Goal: Task Accomplishment & Management: Manage account settings

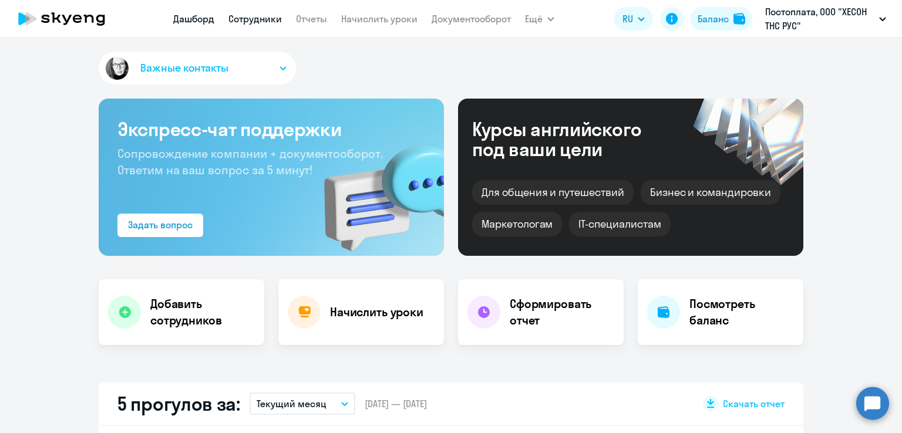
click at [255, 21] on link "Сотрудники" at bounding box center [254, 19] width 53 height 12
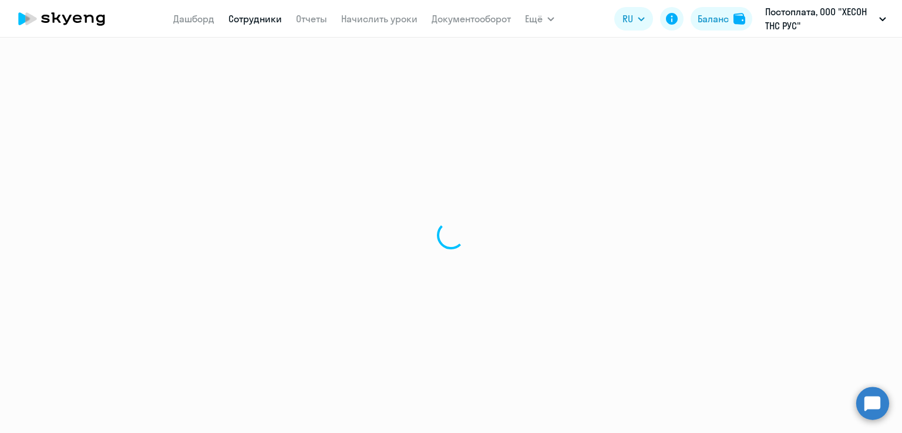
select select "30"
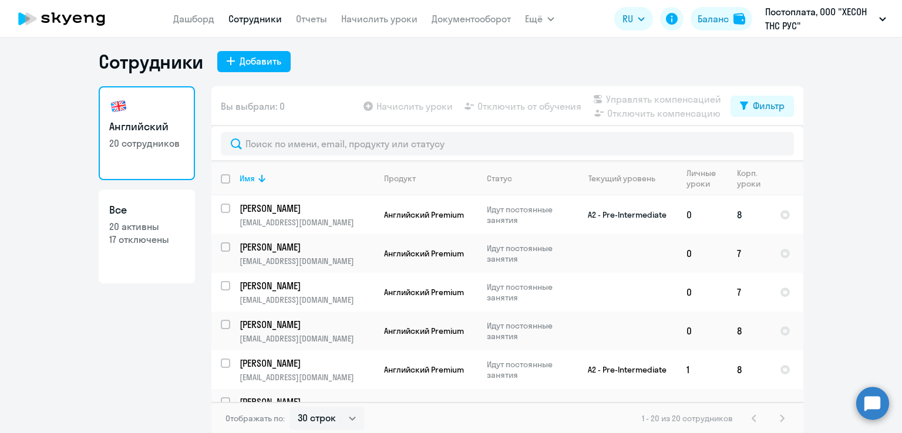
scroll to position [7, 0]
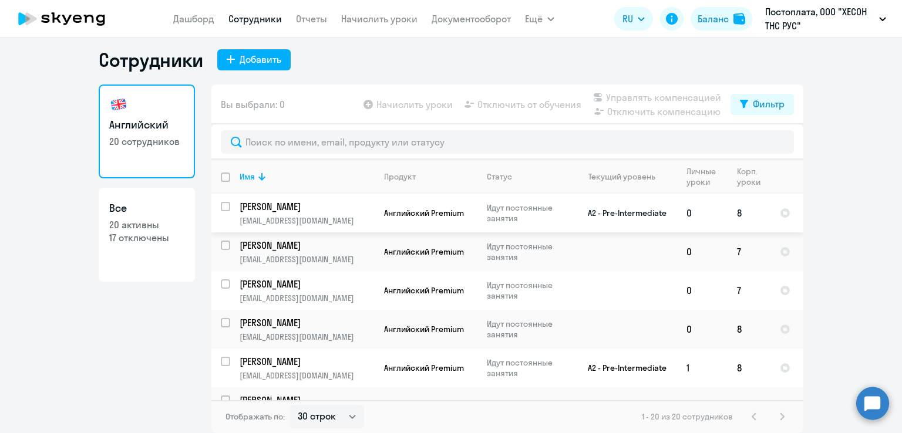
click at [221, 209] on input "select row 38948429" at bounding box center [232, 213] width 23 height 23
checkbox input "true"
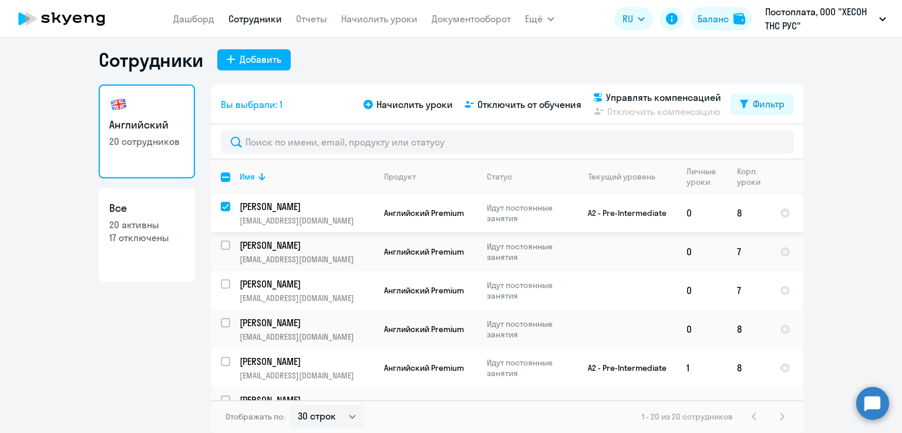
click at [322, 206] on p "[PERSON_NAME]" at bounding box center [306, 206] width 133 height 13
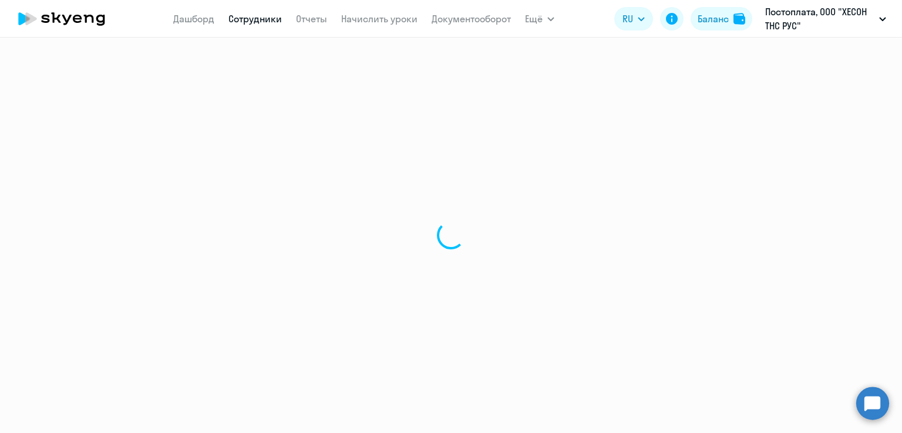
select select "english"
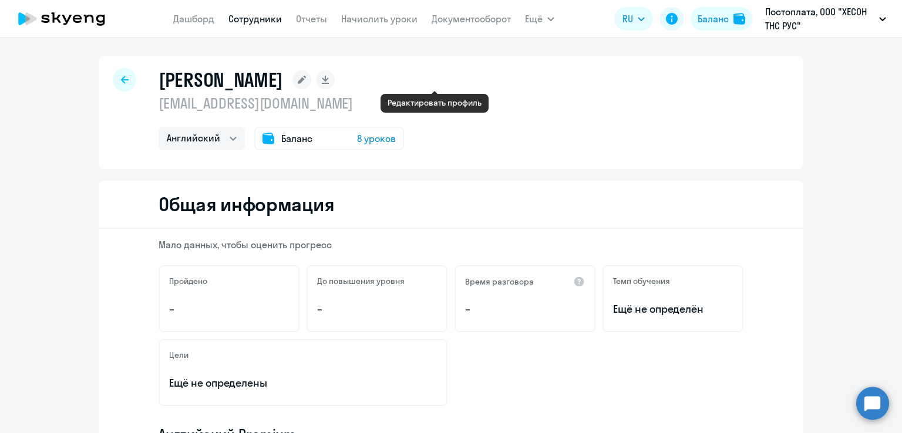
click at [306, 78] on icon at bounding box center [302, 80] width 8 height 8
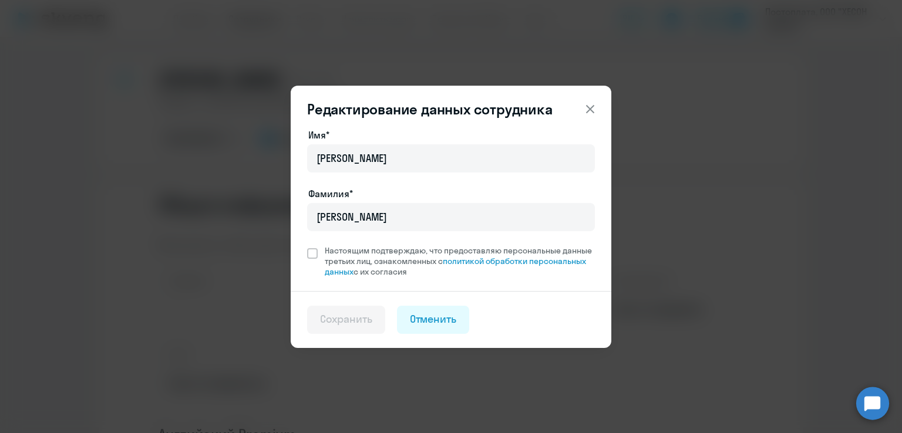
click at [587, 109] on icon at bounding box center [590, 109] width 14 height 14
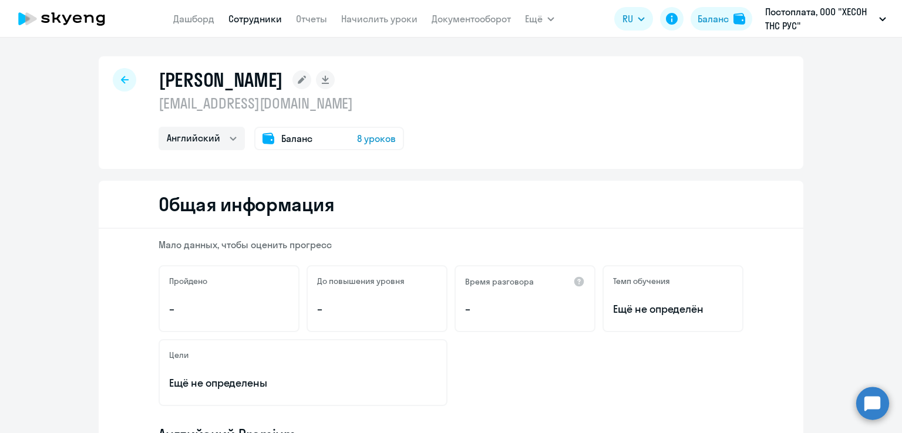
click at [242, 16] on link "Сотрудники" at bounding box center [254, 19] width 53 height 12
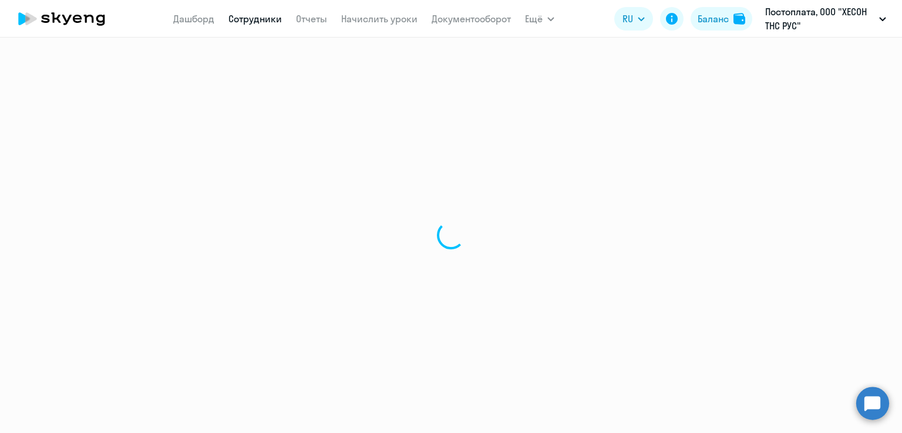
select select "30"
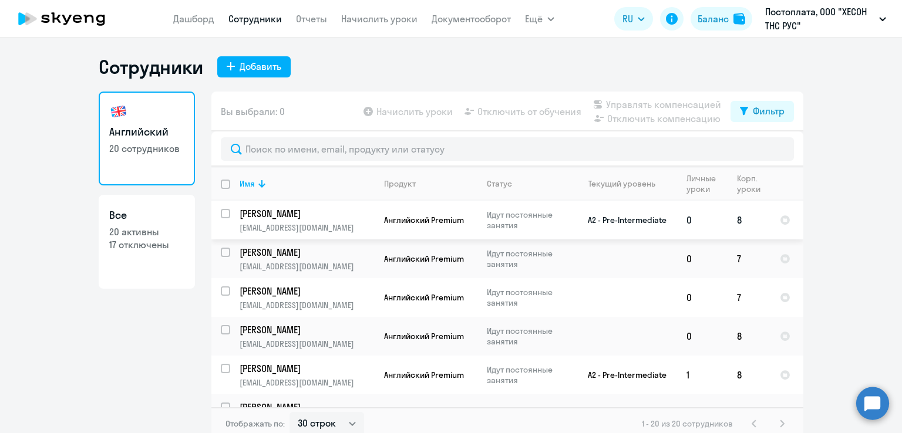
click at [221, 217] on input "select row 38948429" at bounding box center [232, 220] width 23 height 23
checkbox input "true"
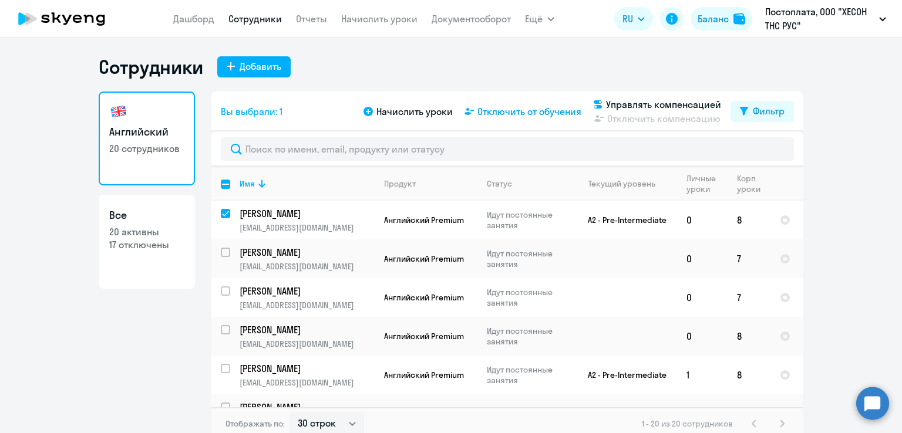
click at [537, 113] on span "Отключить от обучения" at bounding box center [530, 112] width 104 height 14
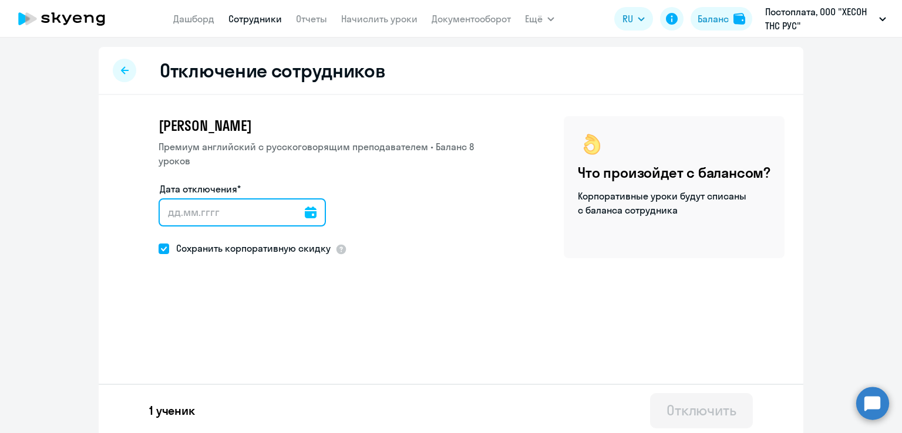
click at [307, 201] on input "Дата отключения*" at bounding box center [242, 213] width 167 height 28
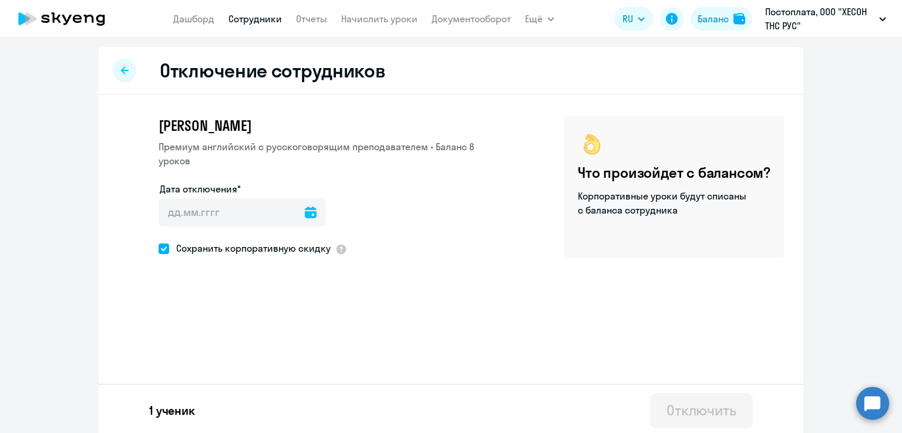
click at [305, 207] on icon at bounding box center [311, 213] width 12 height 12
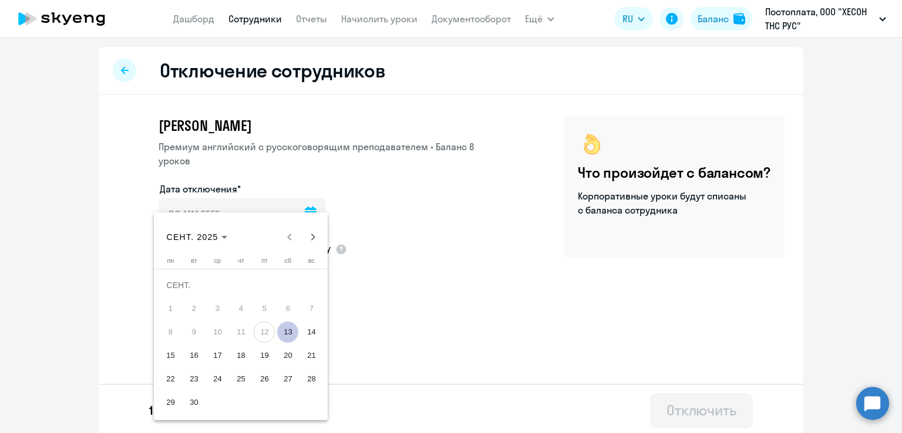
click at [287, 336] on span "13" at bounding box center [287, 332] width 21 height 21
type input "[DATE]"
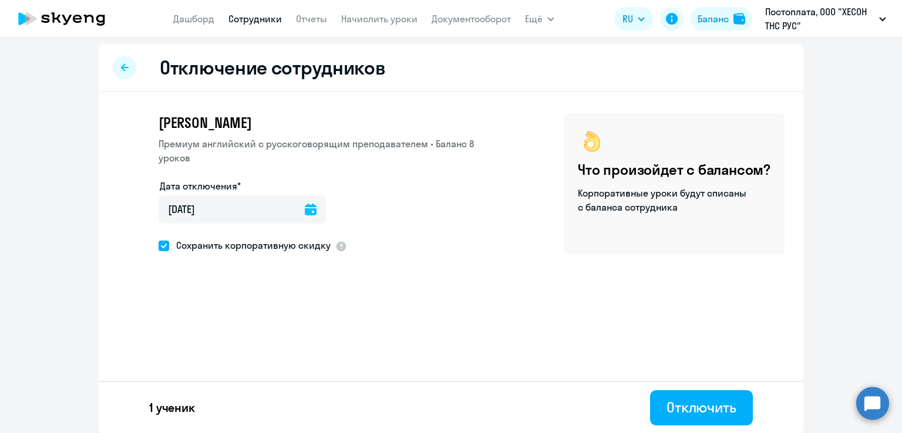
scroll to position [4, 0]
click at [694, 405] on div "Отключить" at bounding box center [702, 407] width 70 height 19
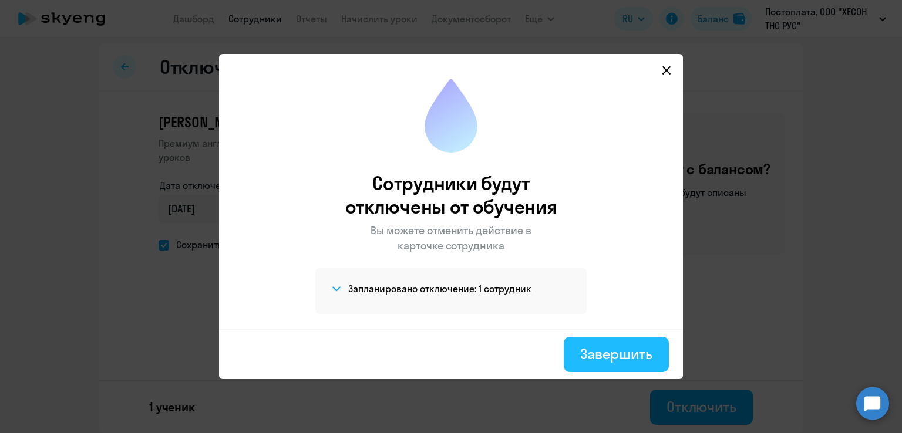
click at [616, 362] on div "Завершить" at bounding box center [616, 354] width 72 height 19
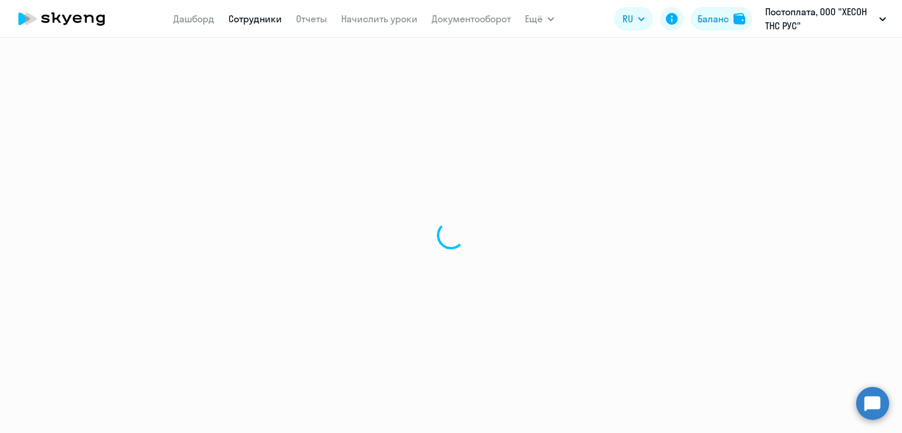
select select "30"
